Goal: Entertainment & Leisure: Consume media (video, audio)

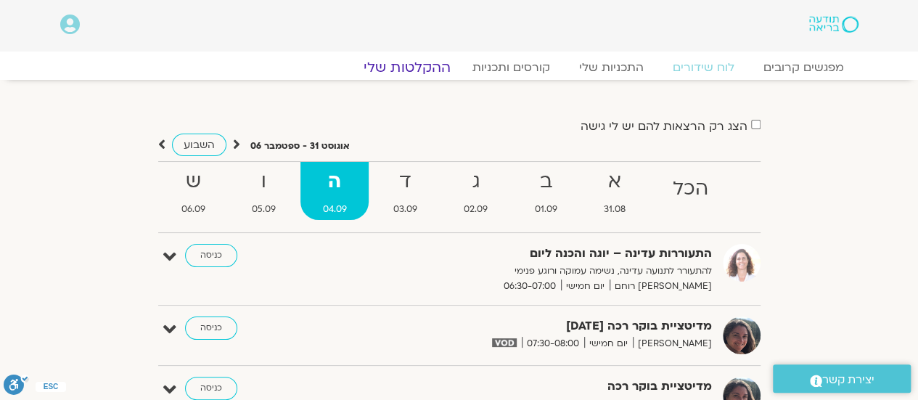
click at [408, 73] on link "ההקלטות שלי" at bounding box center [407, 67] width 122 height 17
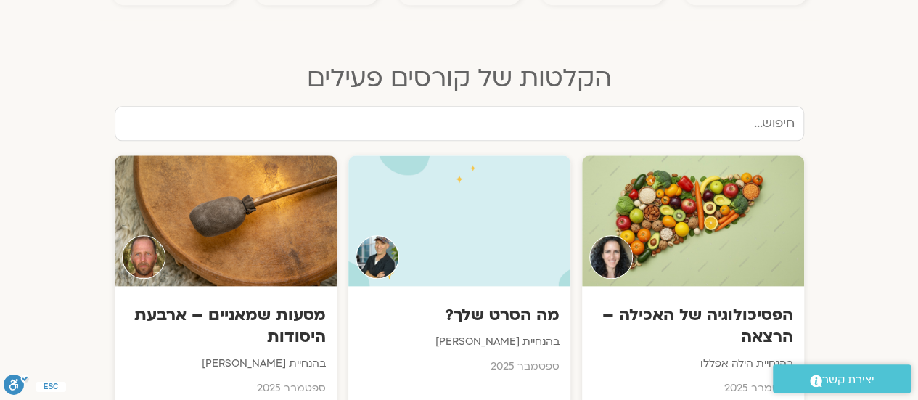
scroll to position [799, 0]
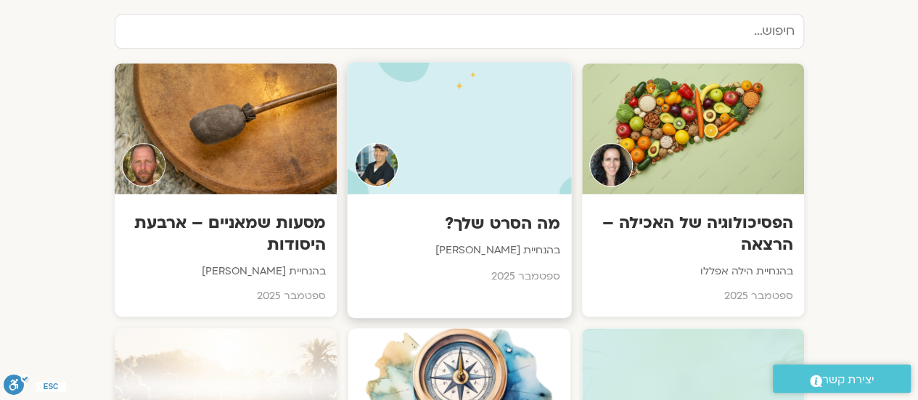
click at [468, 194] on div "מה הסרט שלך? בהנחיית ג'יוואן ארי בוסתן ספטמבר 2025" at bounding box center [459, 245] width 224 height 102
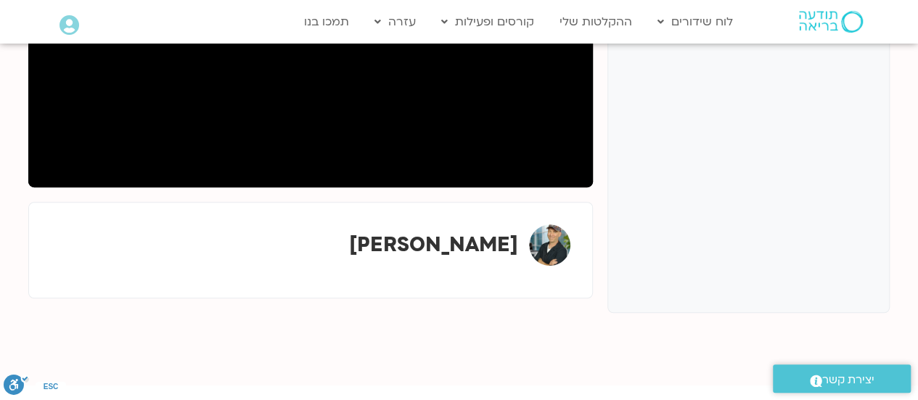
scroll to position [218, 0]
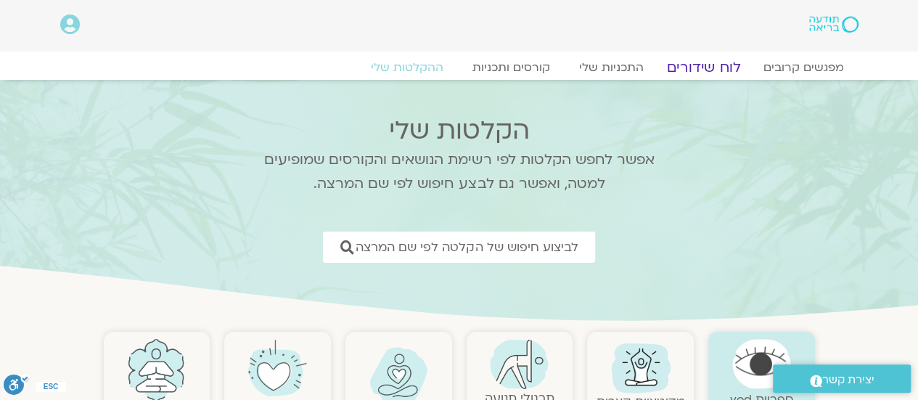
click at [701, 68] on link "לוח שידורים" at bounding box center [703, 67] width 109 height 17
